Goal: Transaction & Acquisition: Purchase product/service

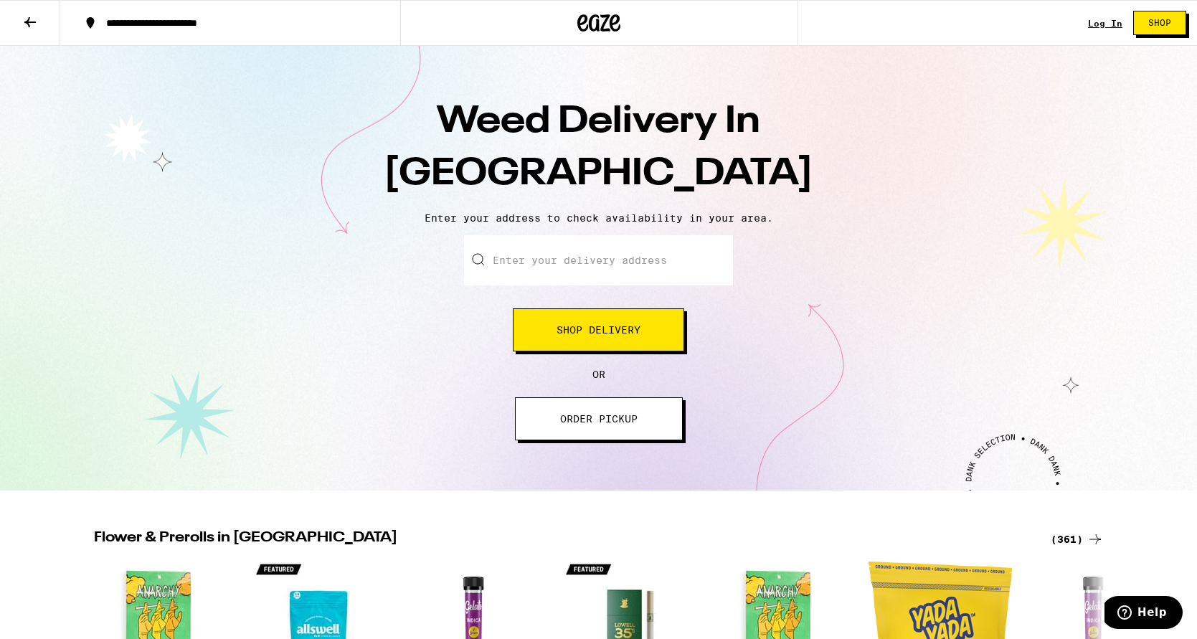
click at [549, 266] on input "Enter your delivery address" at bounding box center [598, 260] width 269 height 50
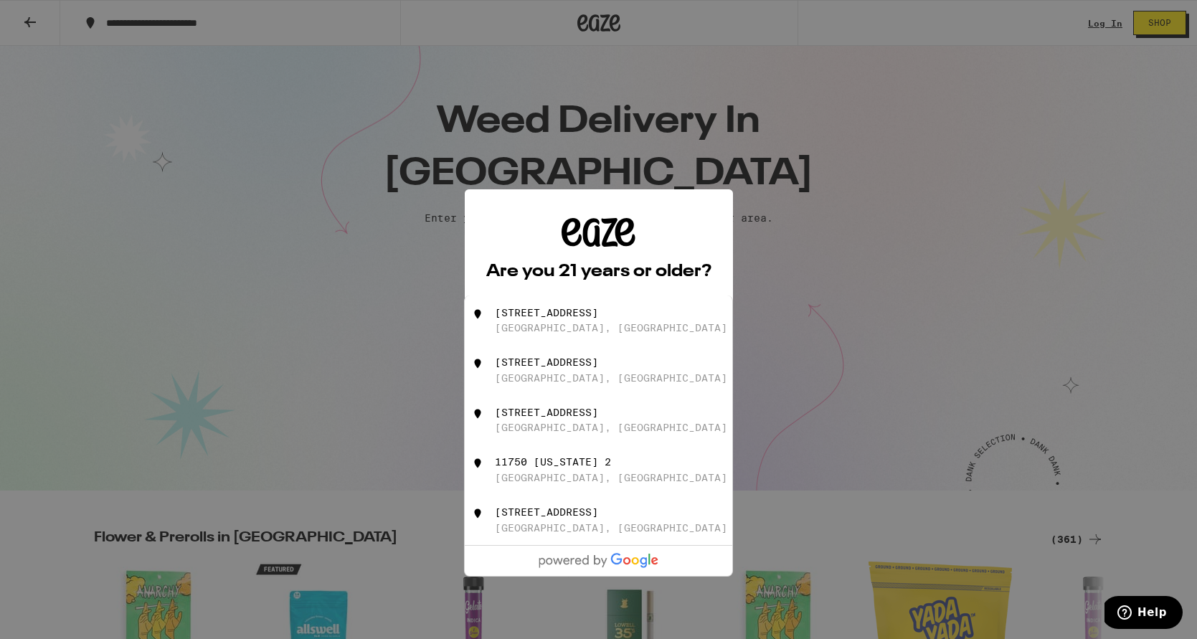
click at [598, 318] on div "[STREET_ADDRESS]" at bounding box center [546, 312] width 103 height 11
type input "[STREET_ADDRESS]"
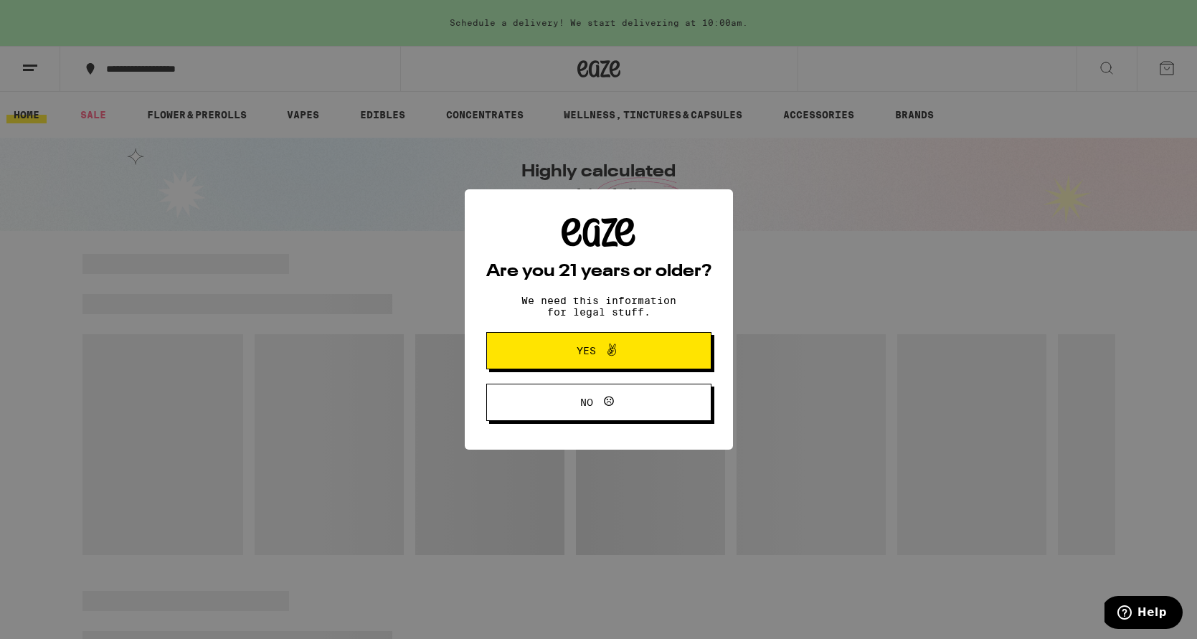
click at [640, 350] on span "Yes" at bounding box center [598, 350] width 109 height 19
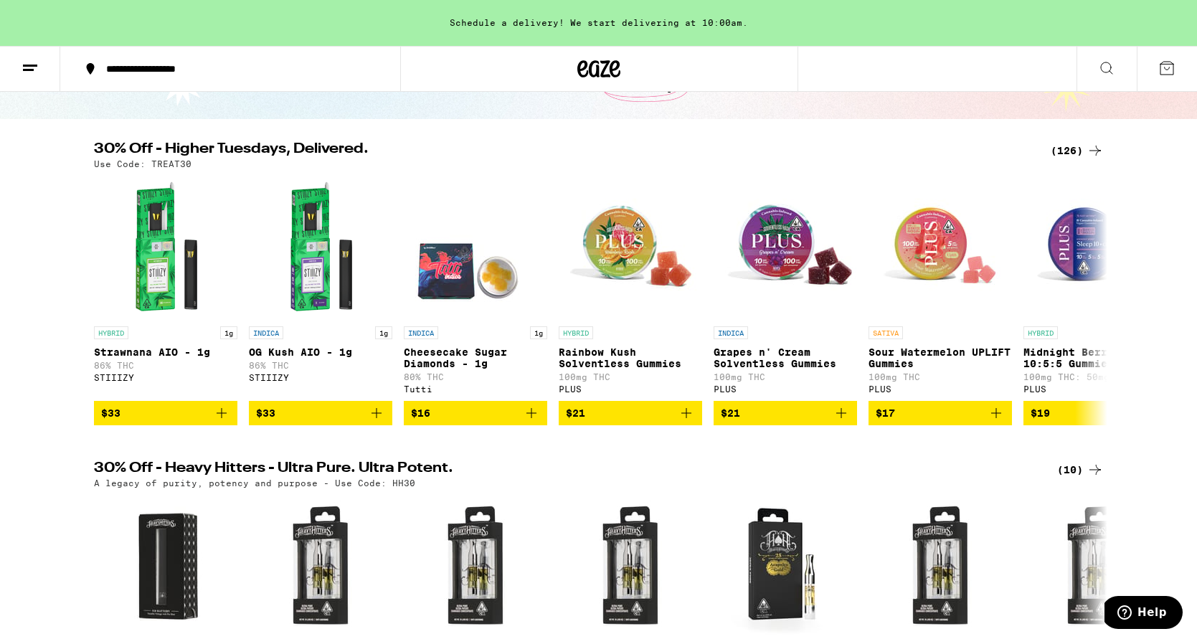
scroll to position [125, 0]
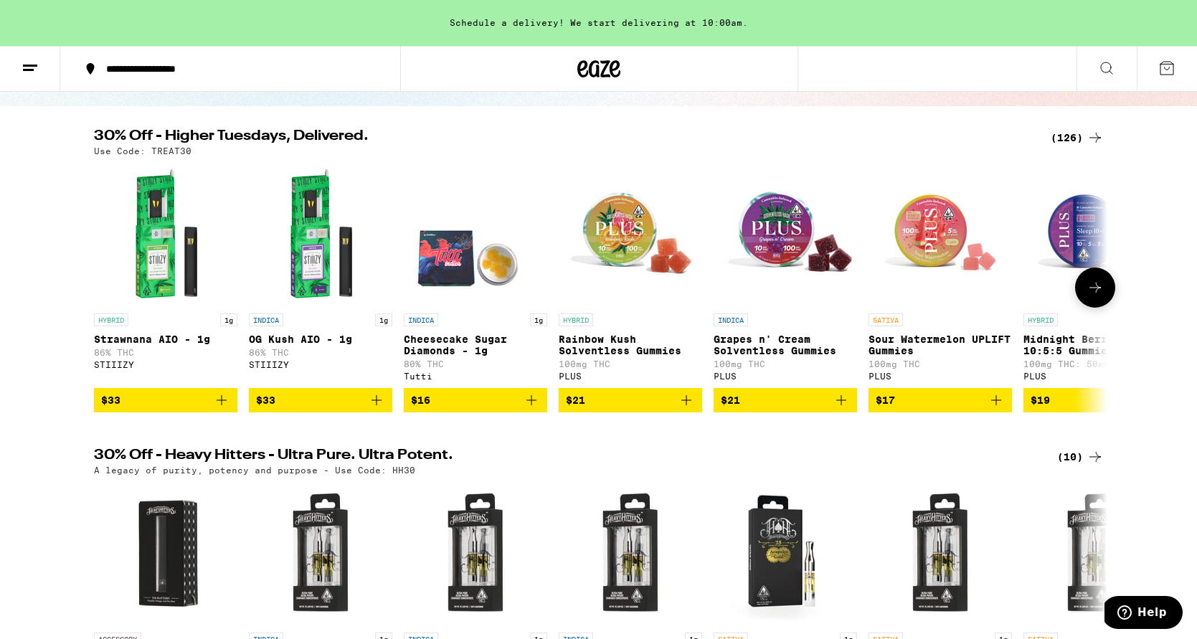
click at [172, 240] on img "Open page for Strawnana AIO - 1g from STIIIZY" at bounding box center [165, 234] width 143 height 143
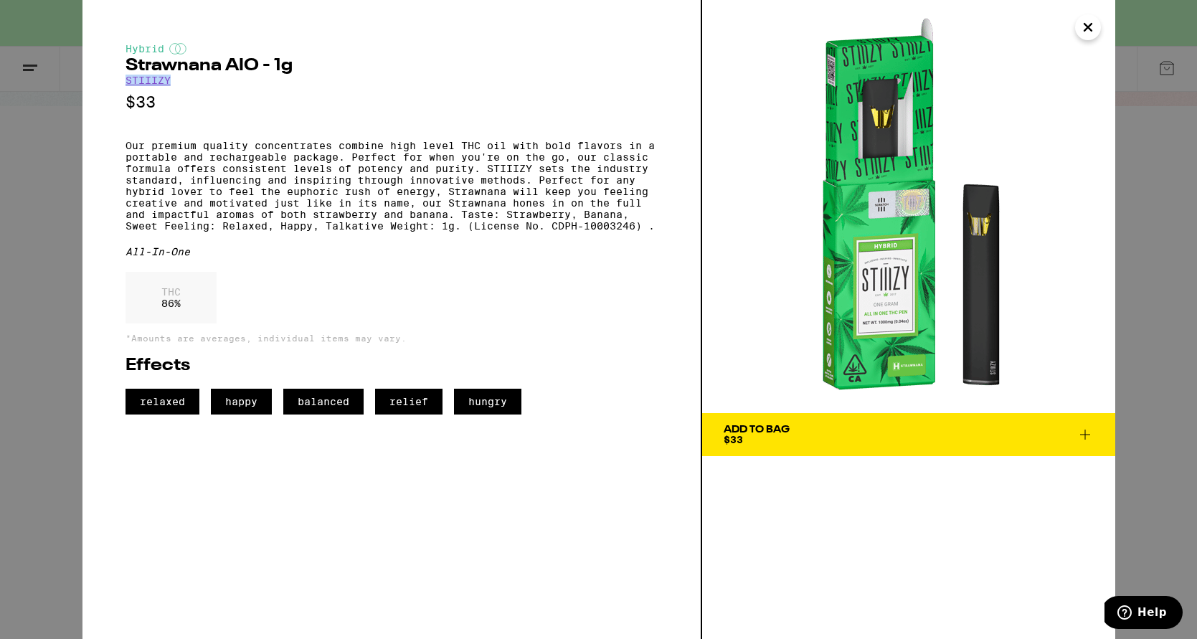
drag, startPoint x: 188, startPoint y: 82, endPoint x: 123, endPoint y: 82, distance: 65.3
click at [123, 82] on div "Hybrid Strawnana AIO - 1g STIIIZY $33 Our premium quality concentrates combine …" at bounding box center [392, 319] width 620 height 639
copy link "STIIIZY"
